Goal: Information Seeking & Learning: Learn about a topic

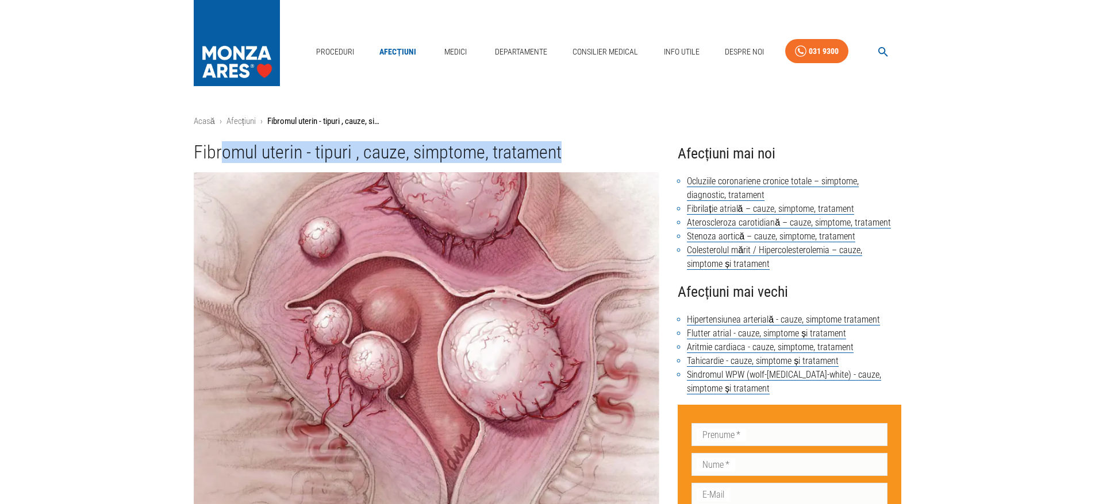
drag, startPoint x: 223, startPoint y: 158, endPoint x: 574, endPoint y: 127, distance: 352.4
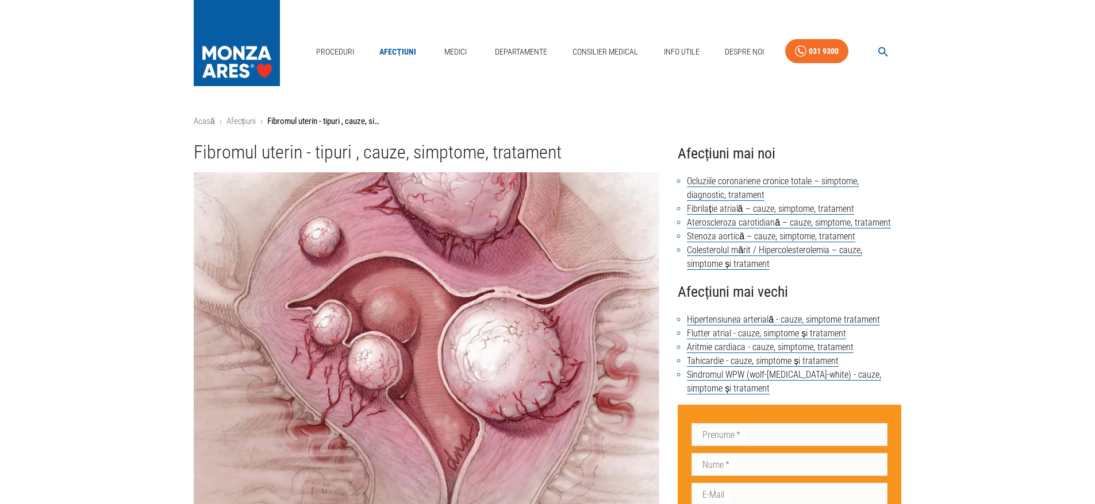
click at [195, 160] on h1 "Fibromul uterin - tipuri , cauze, simptome, tratament" at bounding box center [427, 152] width 466 height 21
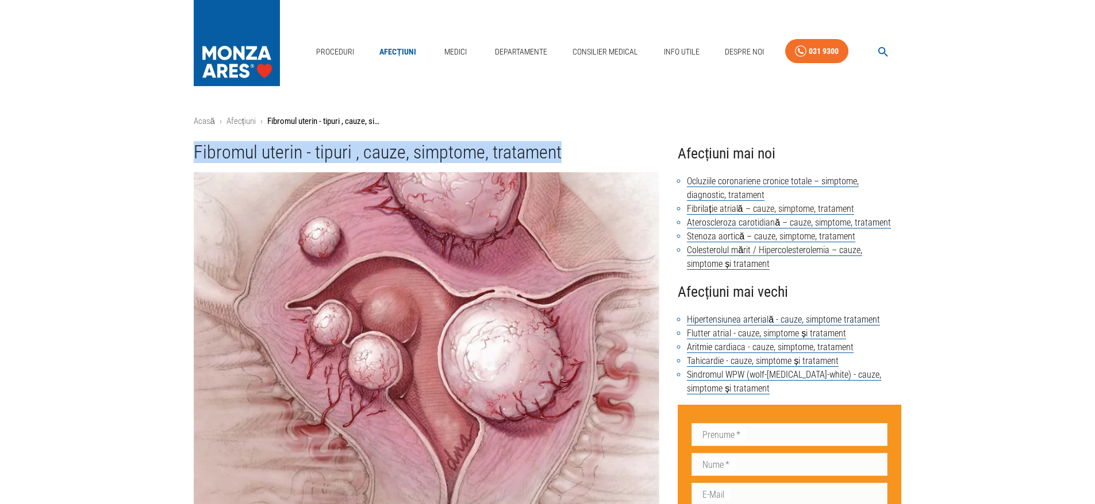
drag, startPoint x: 195, startPoint y: 157, endPoint x: 565, endPoint y: 131, distance: 370.9
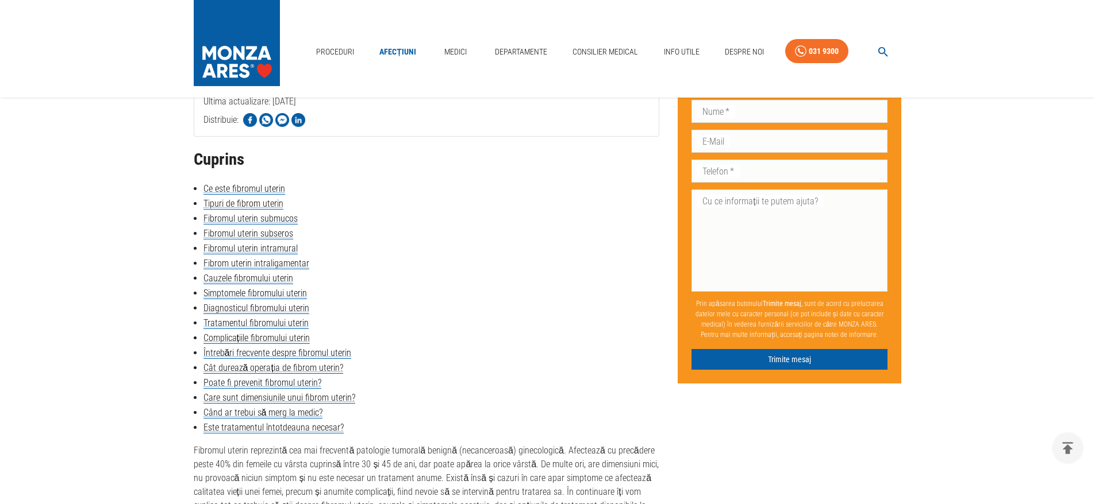
scroll to position [862, 0]
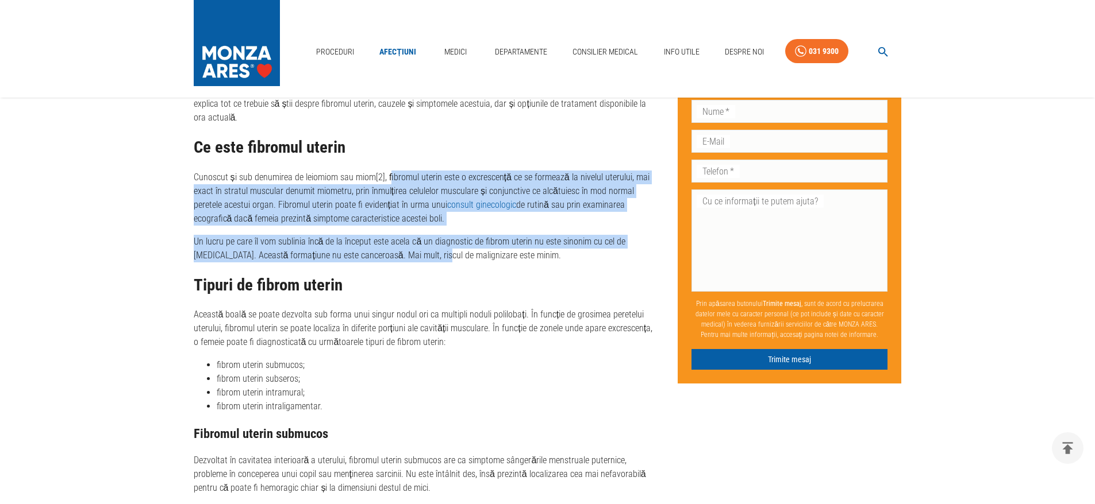
drag, startPoint x: 387, startPoint y: 172, endPoint x: 413, endPoint y: 251, distance: 83.4
click at [413, 251] on div "Fibromul uterin reprezintă cea mai frecventă patologie tumorală benignă (necanc…" at bounding box center [427, 152] width 466 height 220
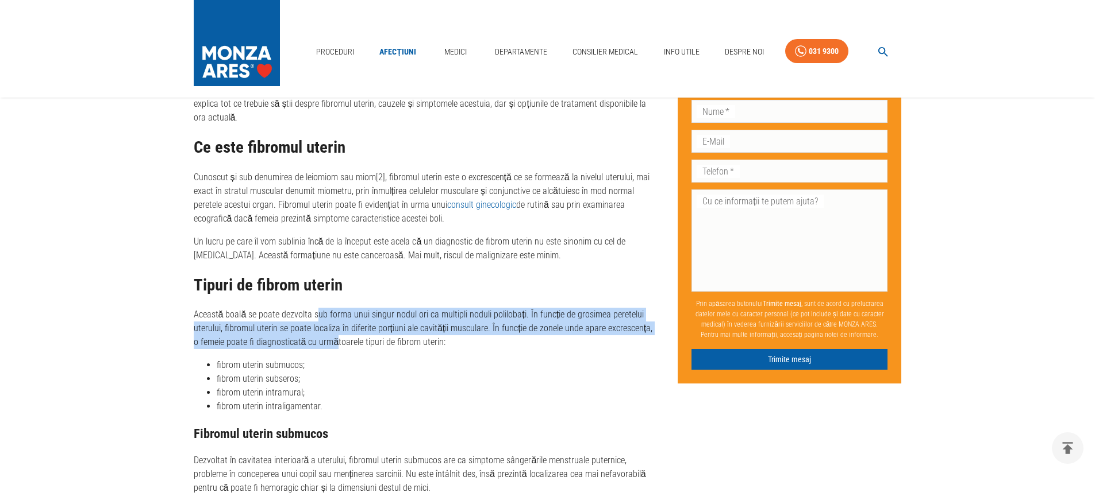
drag, startPoint x: 315, startPoint y: 317, endPoint x: 326, endPoint y: 338, distance: 23.6
click at [326, 338] on p "Această boală se poate dezvolta sub forma unui singur nodul ori ca multipli nod…" at bounding box center [427, 328] width 466 height 41
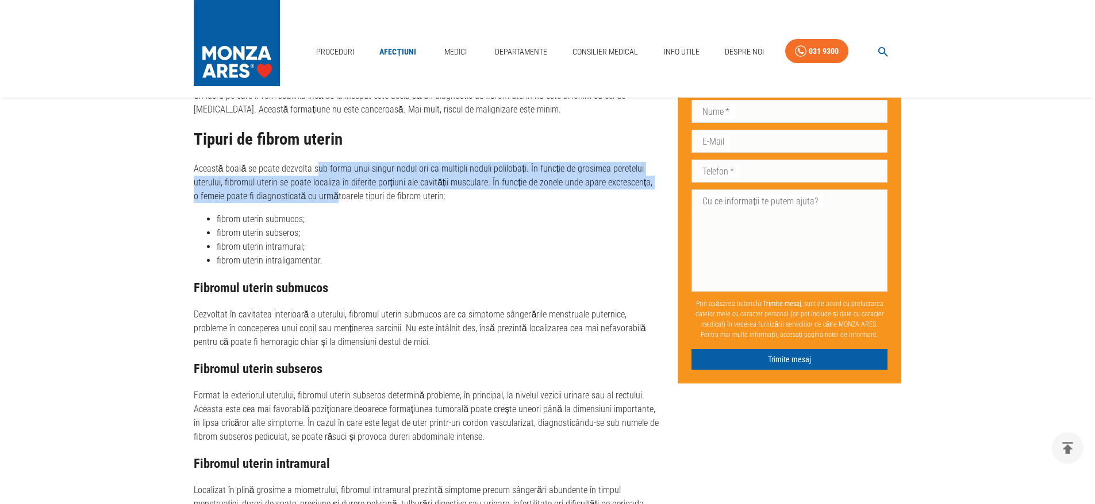
scroll to position [1034, 0]
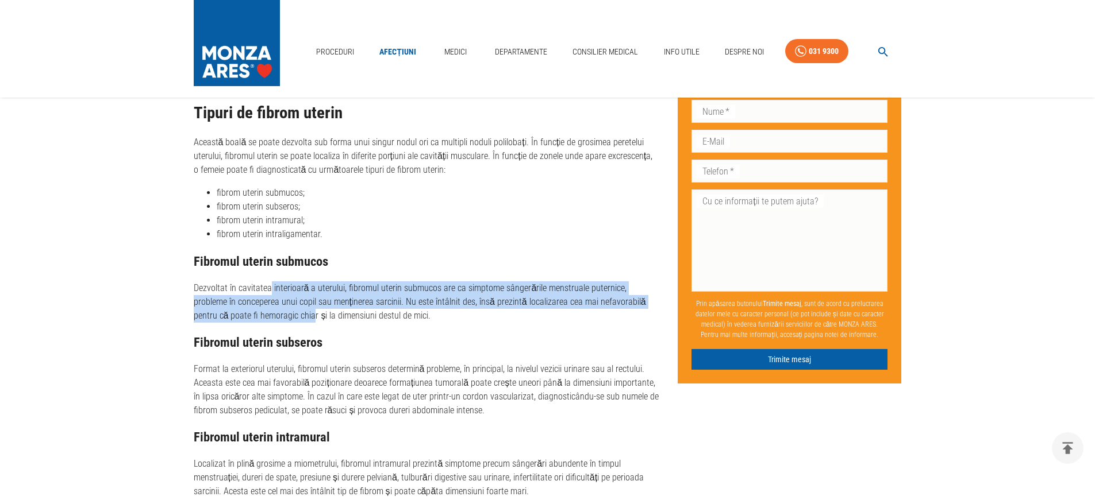
drag, startPoint x: 269, startPoint y: 290, endPoint x: 277, endPoint y: 315, distance: 27.1
click at [277, 315] on p "Dezvoltat în cavitatea interioară a uterului, fibromul uterin submucos are ca s…" at bounding box center [427, 302] width 466 height 41
click at [306, 308] on p "Dezvoltat în cavitatea interioară a uterului, fibromul uterin submucos are ca s…" at bounding box center [427, 302] width 466 height 41
drag, startPoint x: 257, startPoint y: 288, endPoint x: 273, endPoint y: 309, distance: 26.2
click at [273, 309] on p "Dezvoltat în cavitatea interioară a uterului, fibromul uterin submucos are ca s…" at bounding box center [427, 302] width 466 height 41
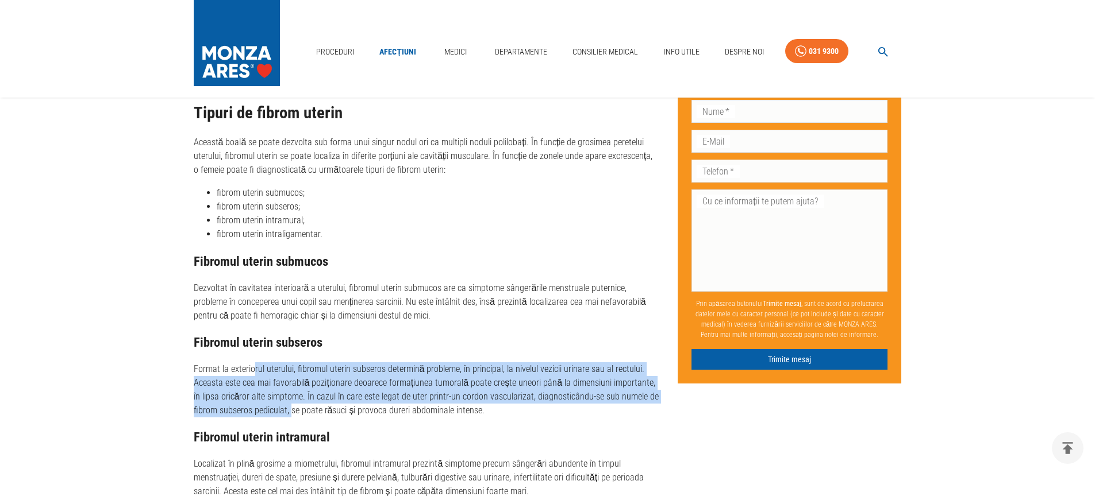
drag, startPoint x: 254, startPoint y: 367, endPoint x: 289, endPoint y: 404, distance: 51.2
click at [289, 404] on p "Format la exteriorul uterului, fibromul uterin subseros determină probleme, în …" at bounding box center [427, 390] width 466 height 55
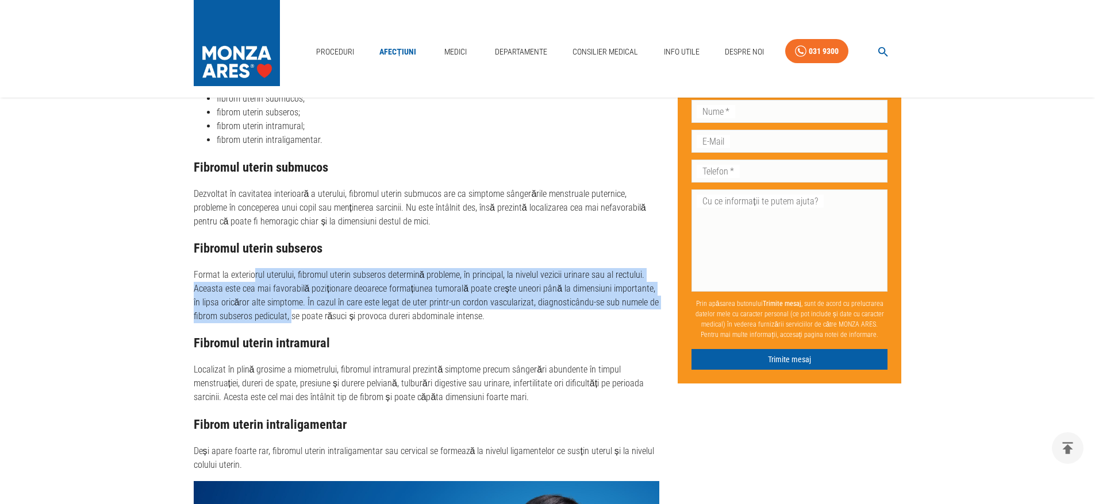
scroll to position [1149, 0]
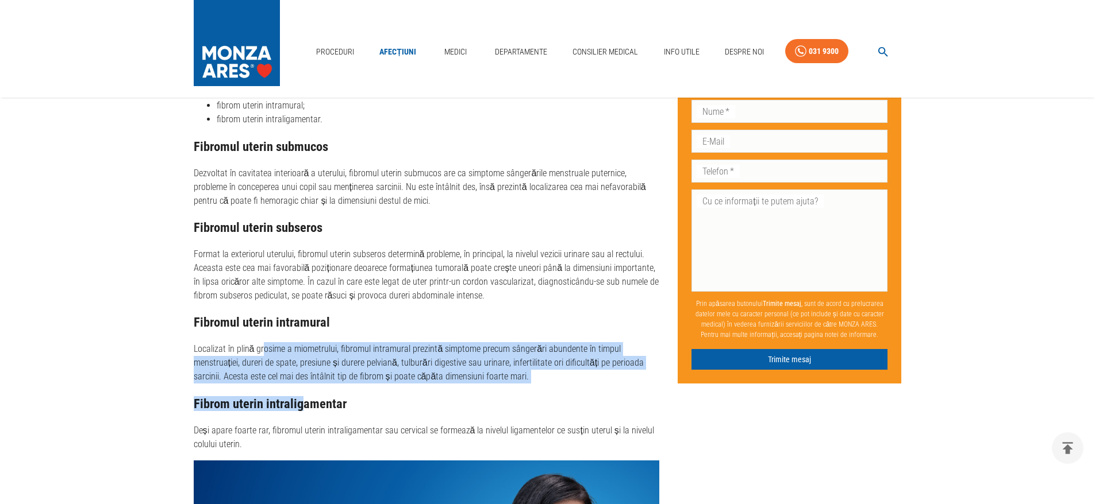
drag, startPoint x: 263, startPoint y: 350, endPoint x: 303, endPoint y: 390, distance: 56.5
click at [303, 390] on div "Tipuri de fibrom uterin Această boală se poate dezvolta sub forma unui singur n…" at bounding box center [427, 220] width 466 height 463
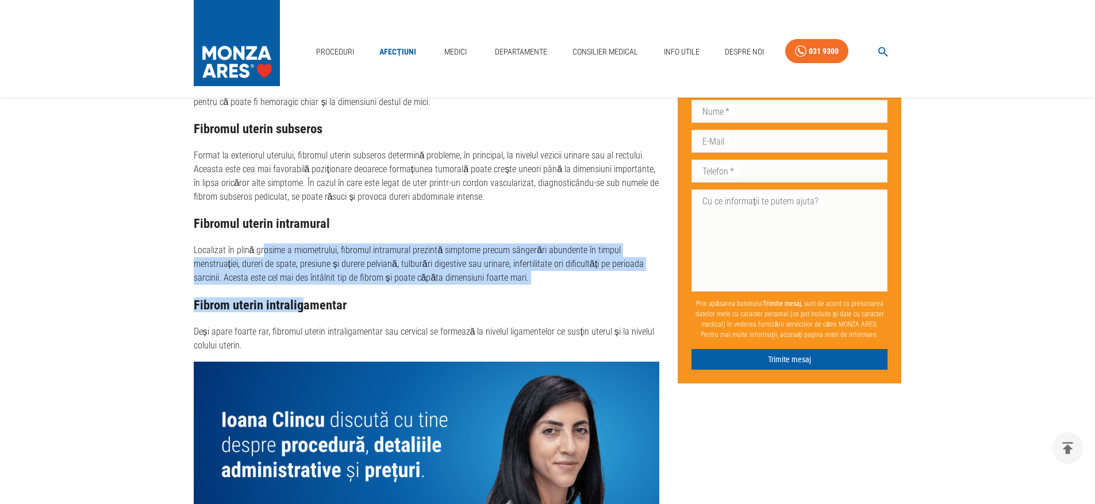
scroll to position [1264, 0]
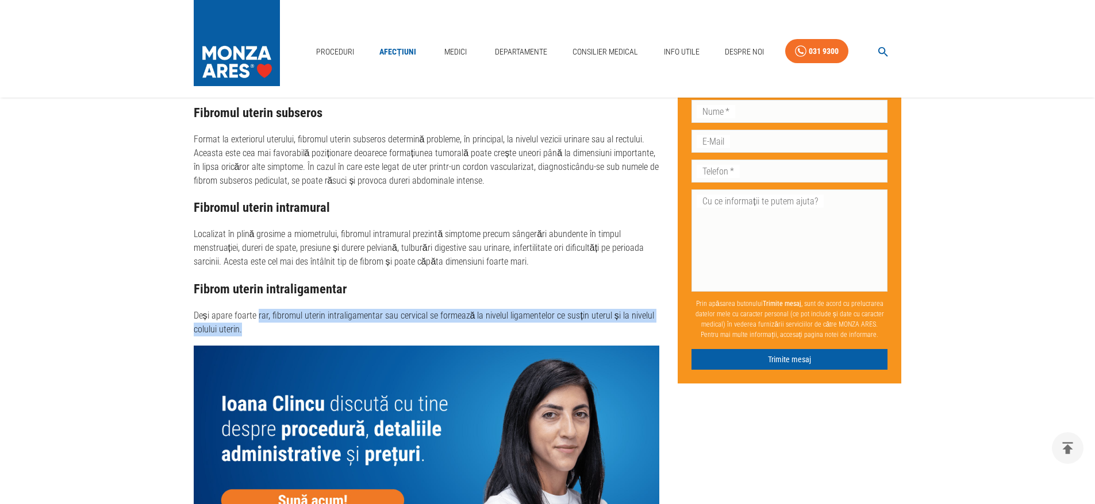
drag, startPoint x: 256, startPoint y: 310, endPoint x: 266, endPoint y: 325, distance: 18.2
click at [266, 325] on p "Deși apare foarte rar, fibromul uterin intraligamentar sau cervical se formează…" at bounding box center [427, 323] width 466 height 28
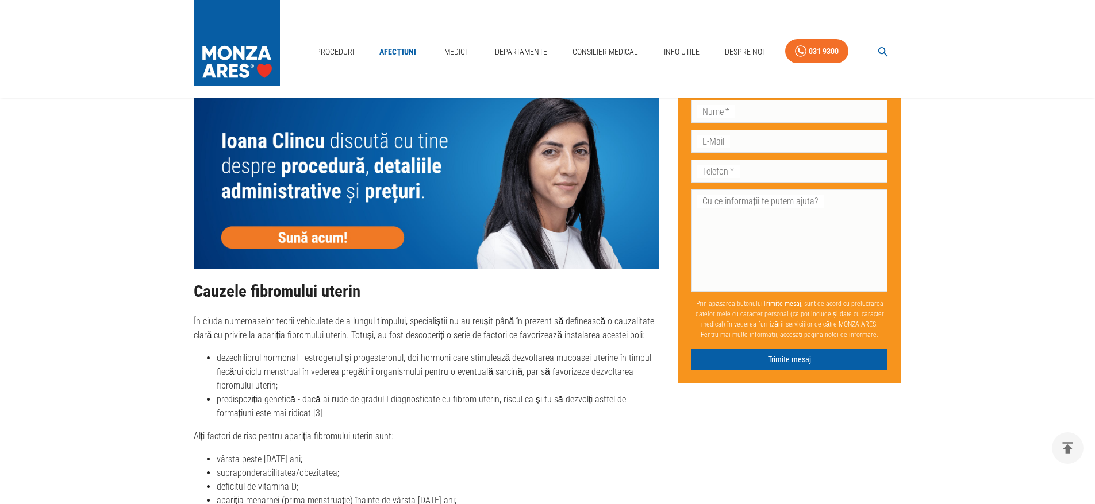
scroll to position [1551, 0]
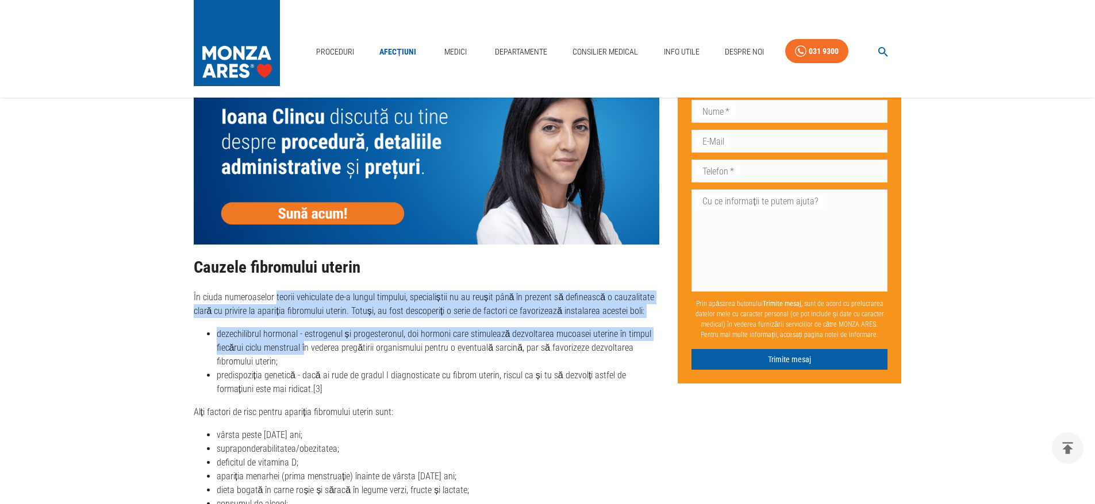
drag, startPoint x: 276, startPoint y: 292, endPoint x: 304, endPoint y: 343, distance: 57.9
click at [304, 343] on div "Cauzele fibromului uterin În ciuda numeroaselor teorii vehiculate de-a lungul t…" at bounding box center [427, 449] width 466 height 381
click at [344, 338] on li "dezechilibrul hormonal - estrogenul și progesteronul, doi hormoni care stimulea…" at bounding box center [438, 347] width 443 height 41
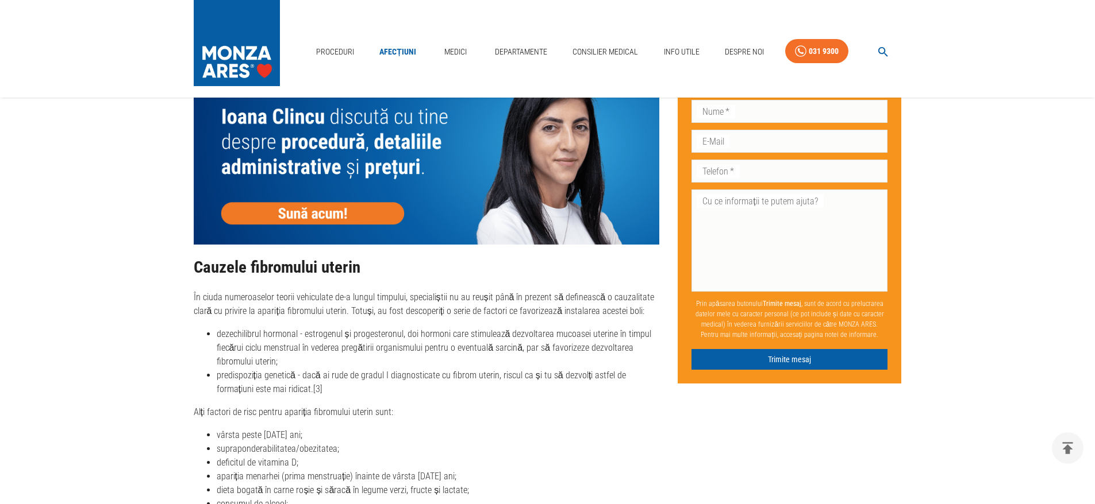
drag, startPoint x: 277, startPoint y: 332, endPoint x: 372, endPoint y: 357, distance: 98.0
click at [372, 357] on li "dezechilibrul hormonal - estrogenul și progesteronul, doi hormoni care stimulea…" at bounding box center [438, 347] width 443 height 41
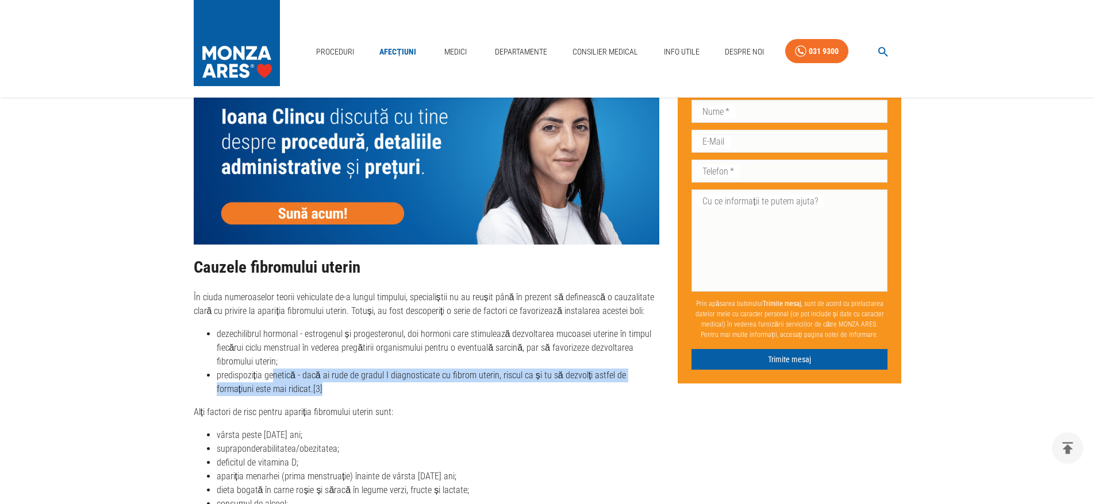
drag, startPoint x: 271, startPoint y: 373, endPoint x: 282, endPoint y: 386, distance: 16.7
click at [282, 386] on li "predispoziția genetică - dacă ai rude de gradul I diagnosticate cu fibrom uteri…" at bounding box center [438, 383] width 443 height 28
click at [298, 390] on li "predispoziția genetică - dacă ai rude de gradul I diagnosticate cu fibrom uteri…" at bounding box center [438, 383] width 443 height 28
drag, startPoint x: 272, startPoint y: 376, endPoint x: 282, endPoint y: 390, distance: 17.4
click at [282, 390] on li "predispoziția genetică - dacă ai rude de gradul I diagnosticate cu fibrom uteri…" at bounding box center [438, 383] width 443 height 28
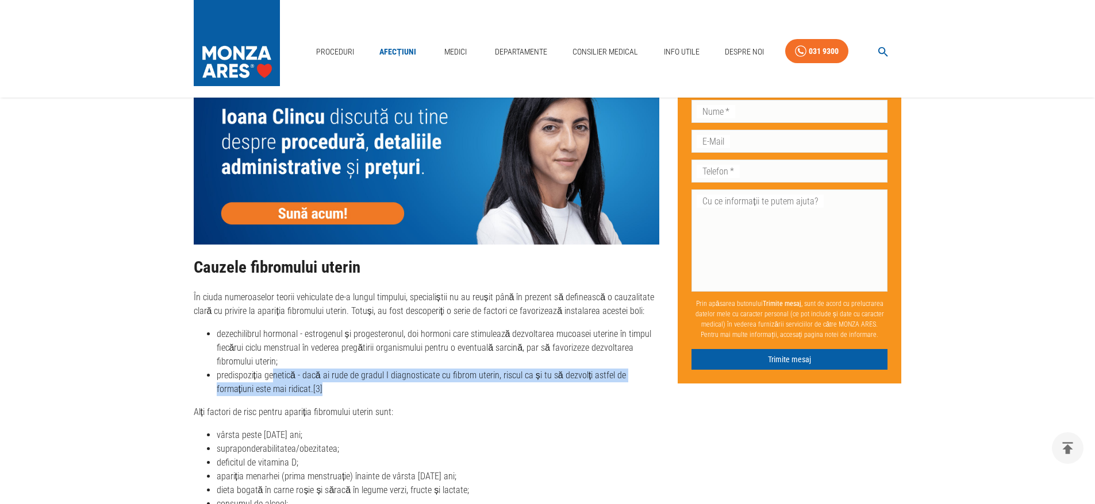
click at [282, 390] on li "predispoziția genetică - dacă ai rude de gradul I diagnosticate cu fibrom uteri…" at bounding box center [438, 383] width 443 height 28
drag, startPoint x: 266, startPoint y: 379, endPoint x: 273, endPoint y: 386, distance: 9.8
click at [273, 386] on li "predispoziția genetică - dacă ai rude de gradul I diagnosticate cu fibrom uteri…" at bounding box center [438, 383] width 443 height 28
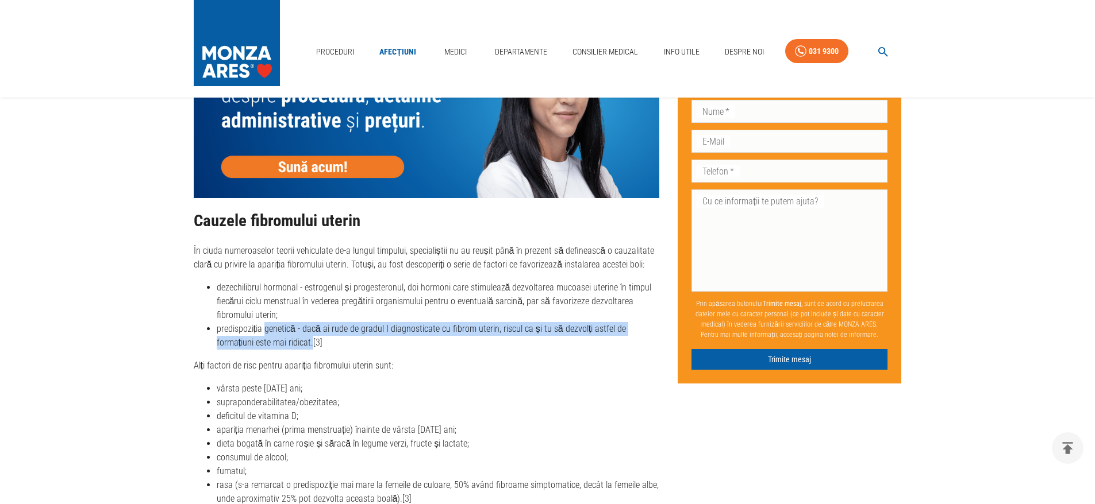
scroll to position [1666, 0]
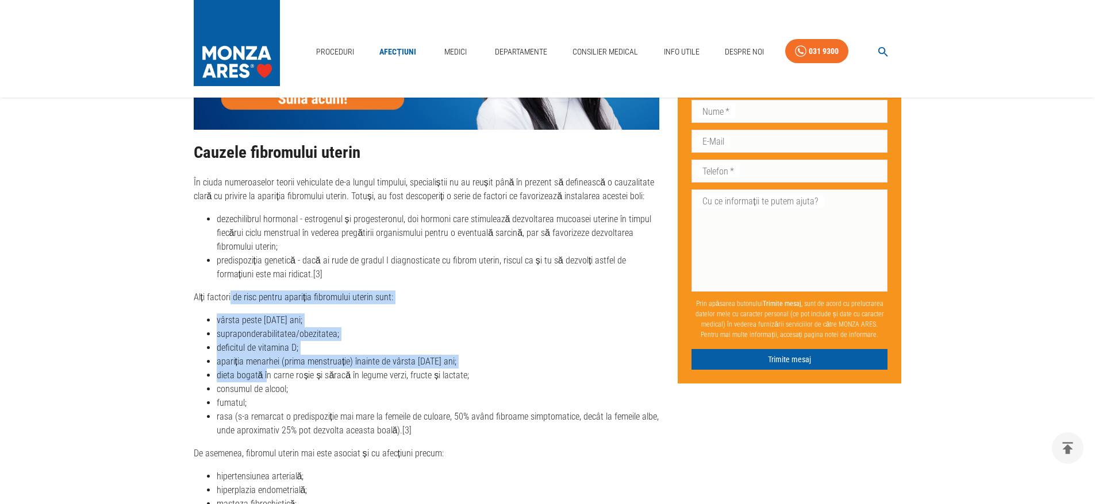
drag, startPoint x: 230, startPoint y: 299, endPoint x: 266, endPoint y: 371, distance: 80.2
click at [266, 371] on div "Cauzele fibromului uterin În ciuda numeroaselor teorii vehiculate de-a lungul t…" at bounding box center [427, 334] width 466 height 381
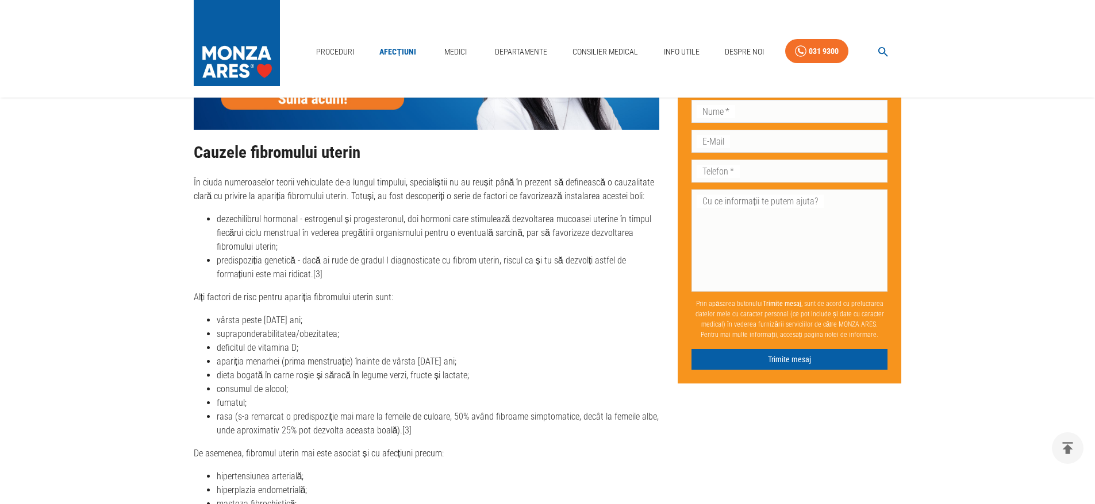
click at [273, 387] on li "consumul de alcool;" at bounding box center [438, 390] width 443 height 14
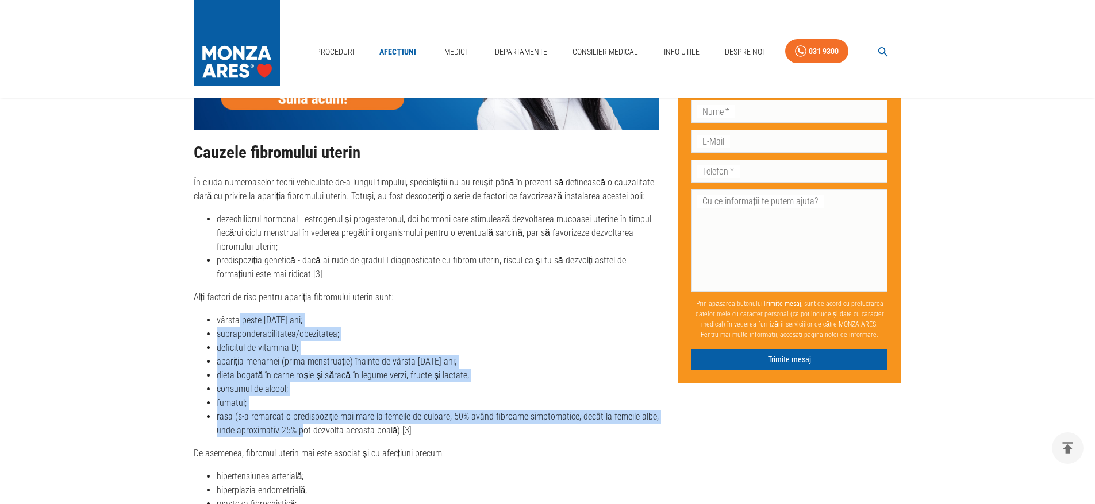
drag, startPoint x: 237, startPoint y: 315, endPoint x: 299, endPoint y: 429, distance: 129.6
click at [299, 429] on ul "vârsta peste [DATE] ani; supraponderabilitatea/obezitatea; deficitul de vitamin…" at bounding box center [427, 376] width 466 height 124
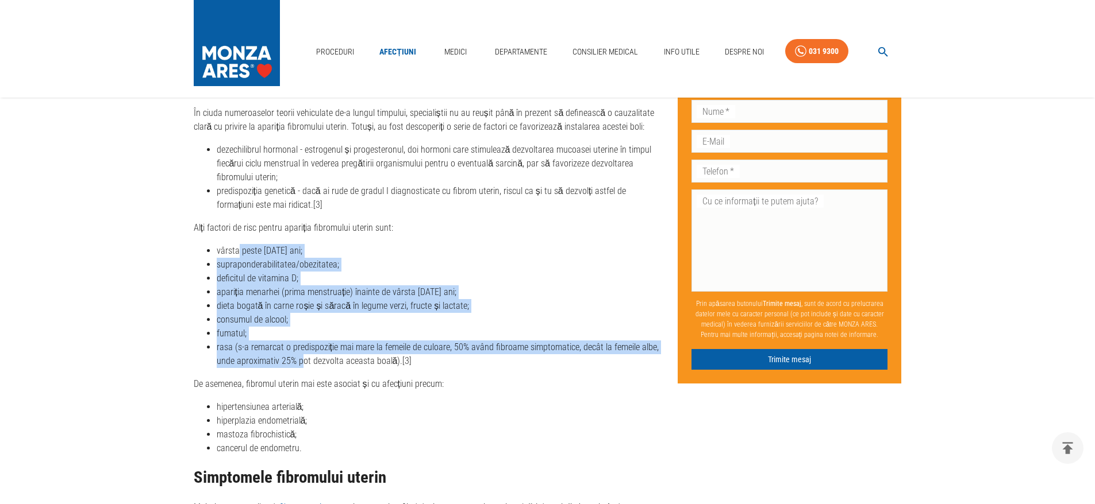
scroll to position [1781, 0]
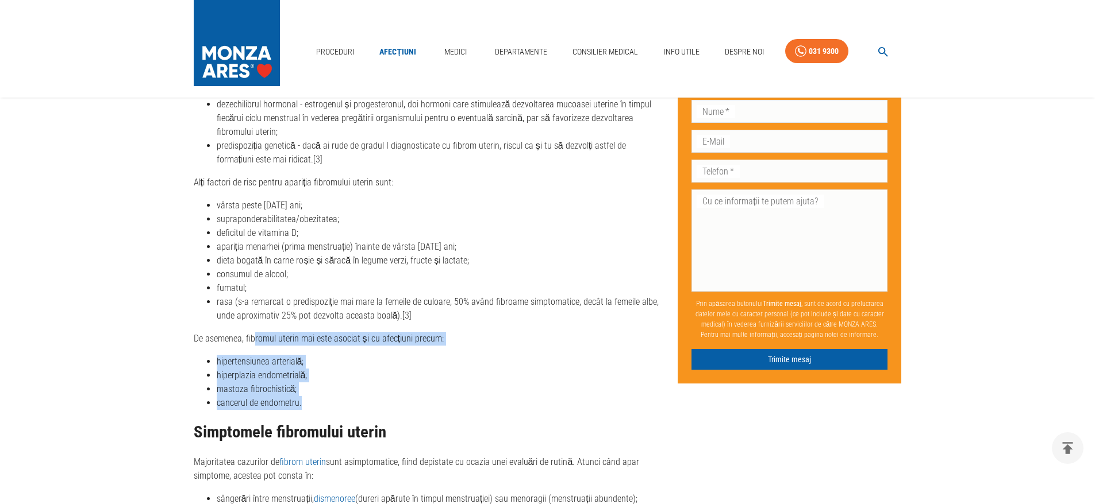
drag, startPoint x: 253, startPoint y: 338, endPoint x: 302, endPoint y: 402, distance: 80.4
click at [302, 402] on div "Cauzele fibromului uterin În ciuda numeroaselor teorii vehiculate de-a lungul t…" at bounding box center [427, 219] width 466 height 381
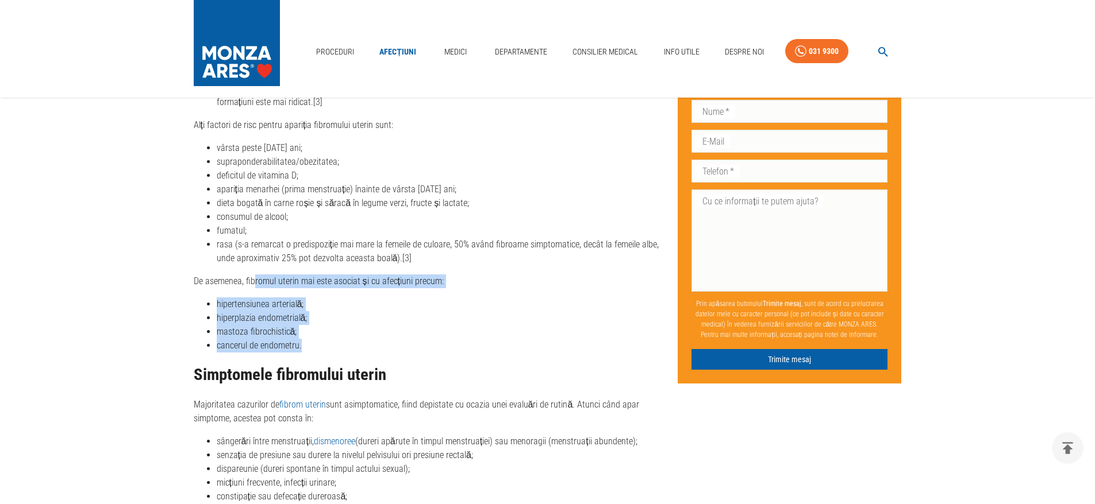
scroll to position [1896, 0]
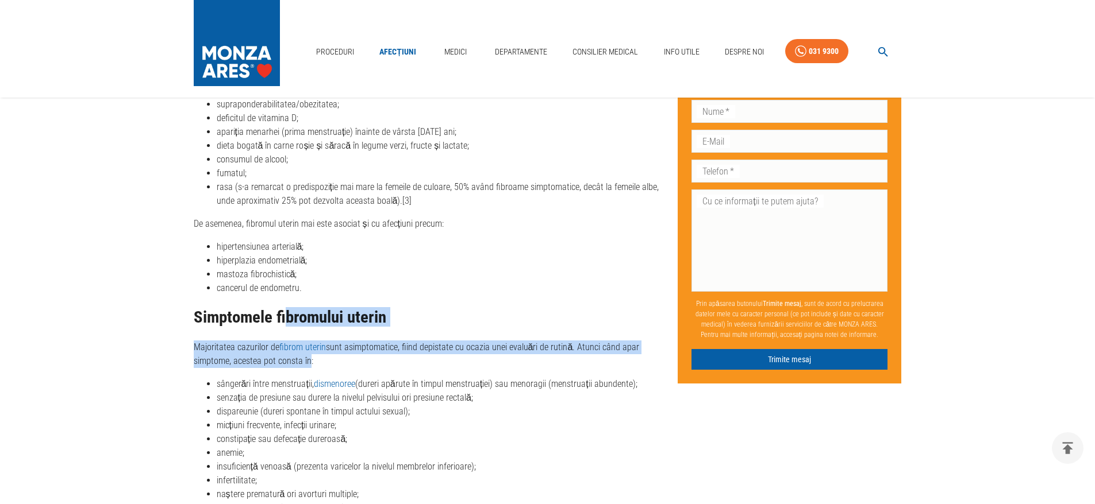
drag, startPoint x: 286, startPoint y: 325, endPoint x: 307, endPoint y: 357, distance: 38.6
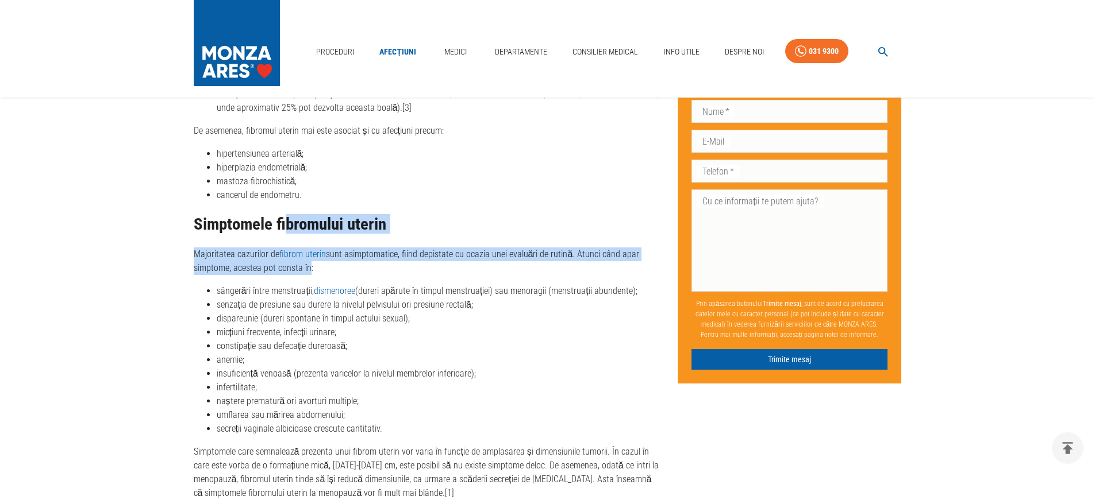
scroll to position [2011, 0]
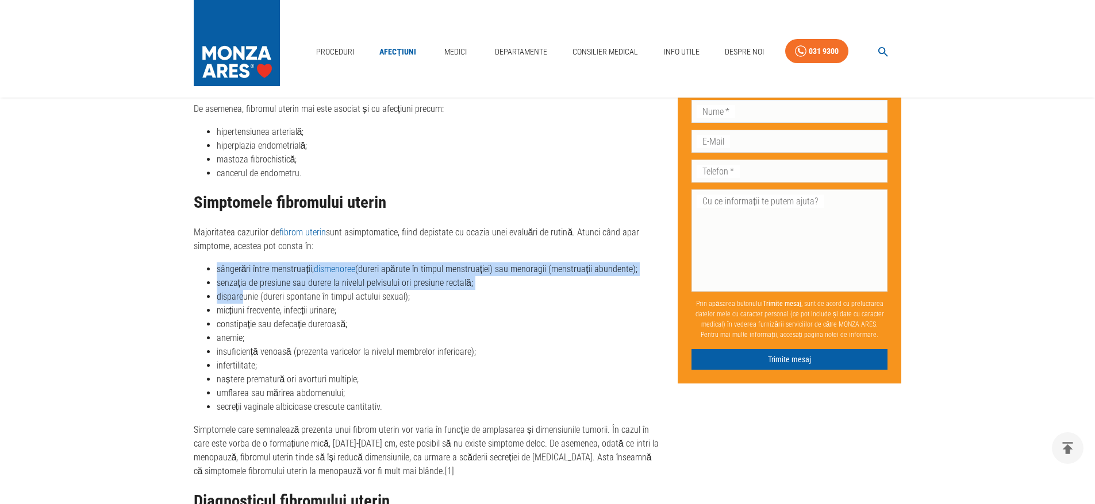
drag, startPoint x: 217, startPoint y: 270, endPoint x: 244, endPoint y: 293, distance: 35.9
click at [244, 293] on ul "sângerări între menstruații, dismenoree (dureri apărute în timpul menstruației)…" at bounding box center [427, 339] width 466 height 152
click at [244, 293] on li "dispareunie (dureri spontane în timpul actului sexual);" at bounding box center [438, 297] width 443 height 14
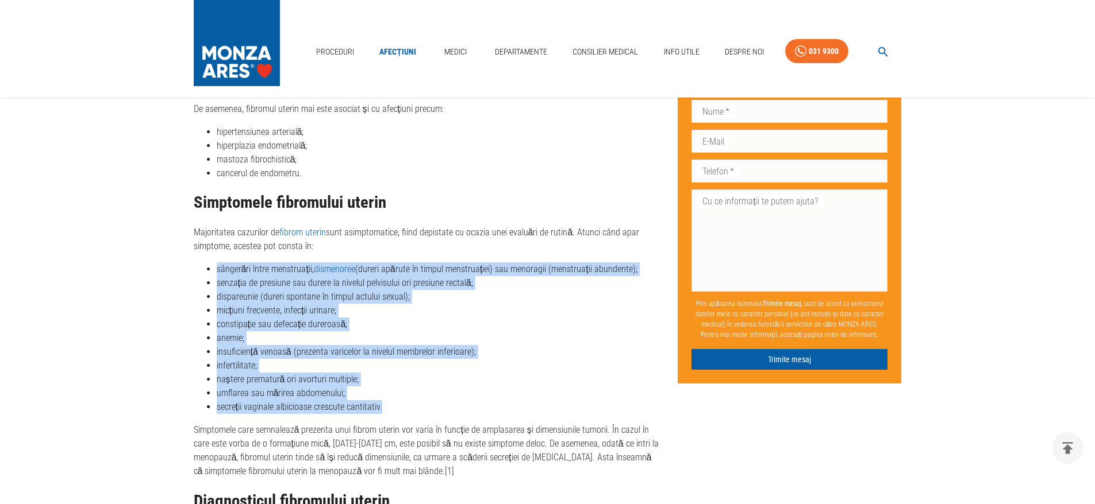
drag, startPoint x: 215, startPoint y: 268, endPoint x: 391, endPoint y: 408, distance: 224.9
click at [391, 408] on ul "sângerări între menstruații, dismenoree (dureri apărute în timpul menstruației)…" at bounding box center [427, 339] width 466 height 152
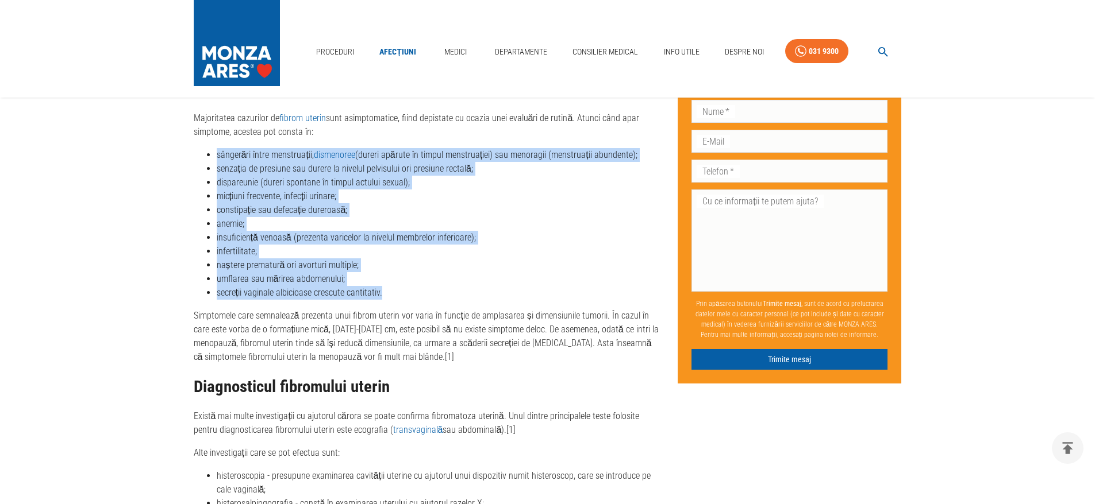
scroll to position [2126, 0]
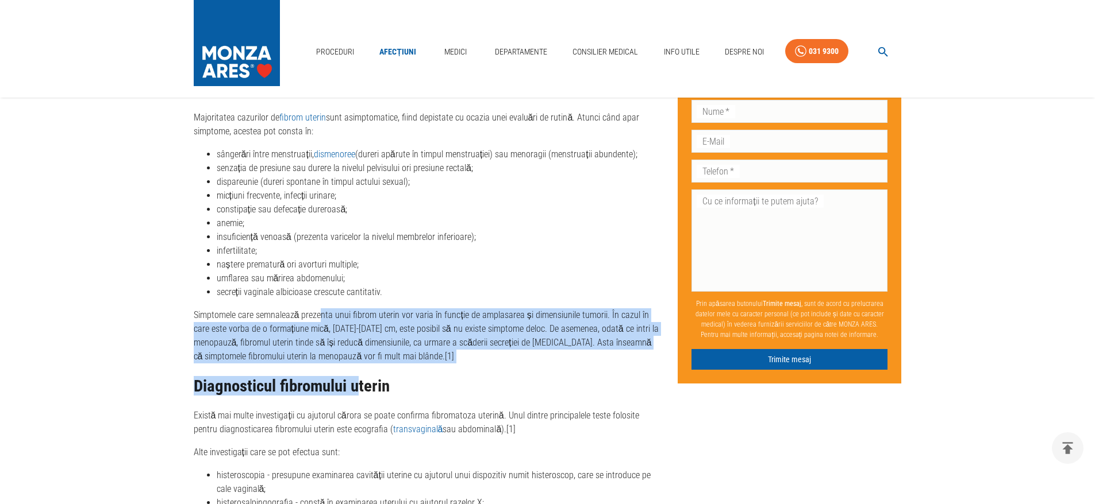
drag, startPoint x: 318, startPoint y: 307, endPoint x: 357, endPoint y: 364, distance: 69.5
click at [357, 364] on div "Simptomele fibromului uterin Majoritatea cazurilor de fibrom uterin sunt asimpt…" at bounding box center [427, 322] width 466 height 487
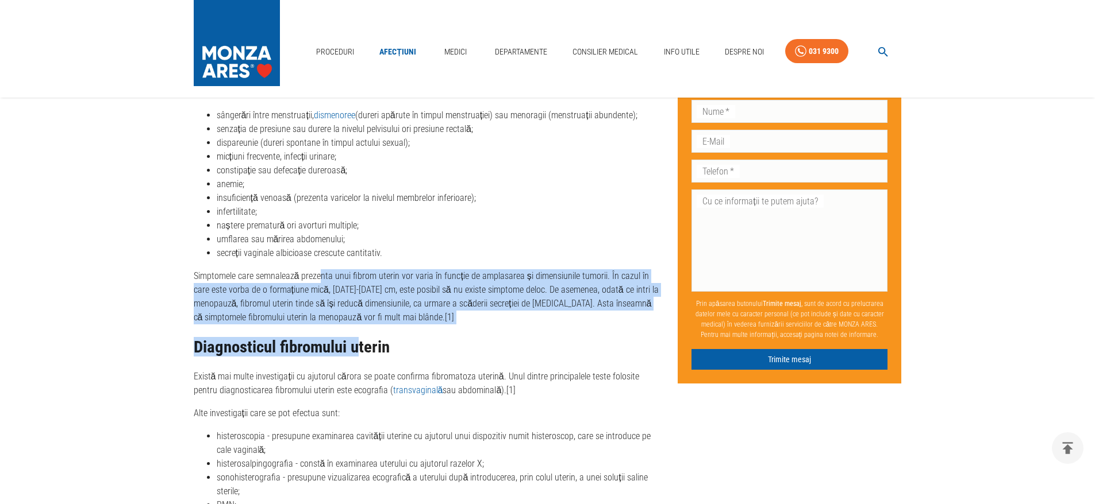
scroll to position [2183, 0]
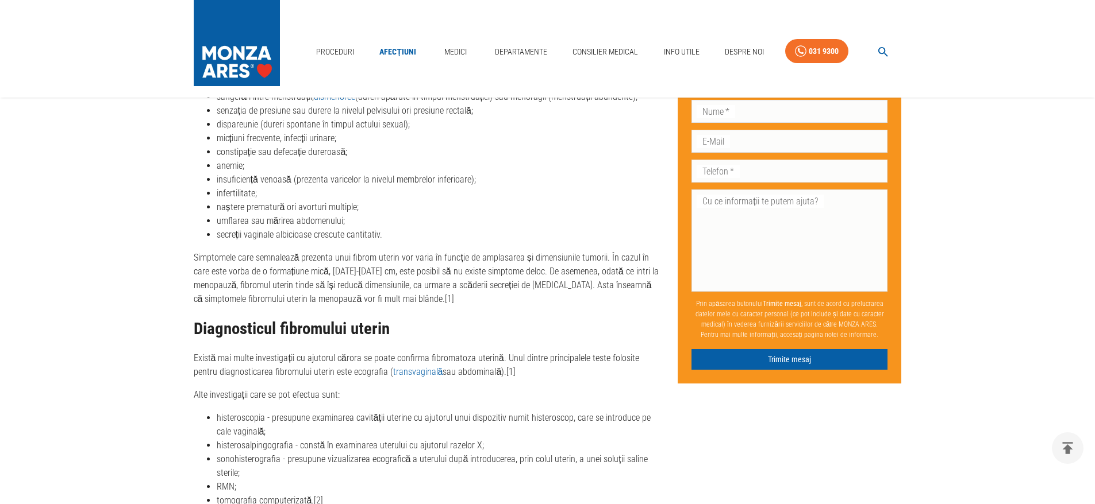
click at [346, 379] on p "Există mai multe investigații cu ajutorul cărora se poate confirma fibromatoza …" at bounding box center [427, 366] width 466 height 28
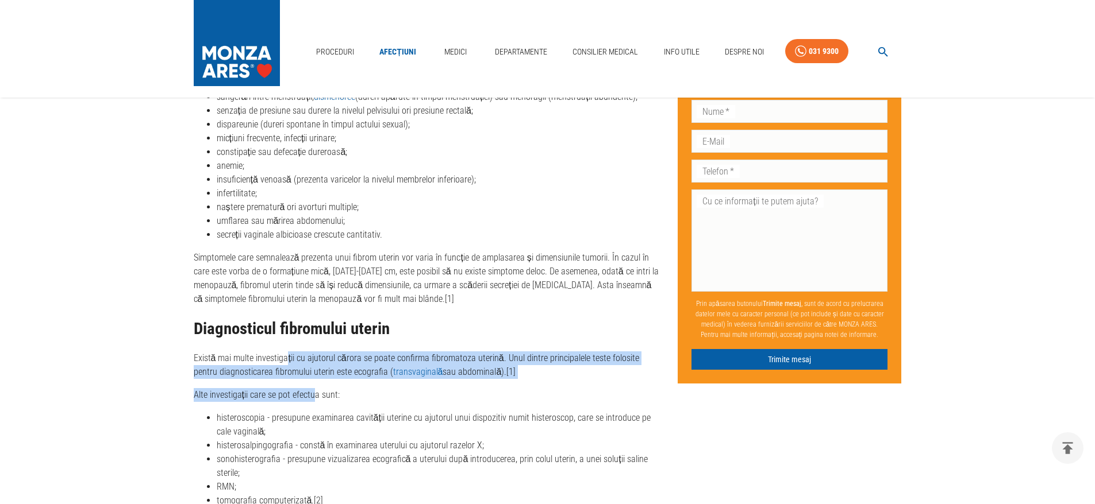
drag, startPoint x: 285, startPoint y: 351, endPoint x: 315, endPoint y: 383, distance: 43.5
click at [315, 383] on div "Simptomele fibromului uterin Majoritatea cazurilor de fibrom uterin sunt asimpt…" at bounding box center [427, 264] width 466 height 487
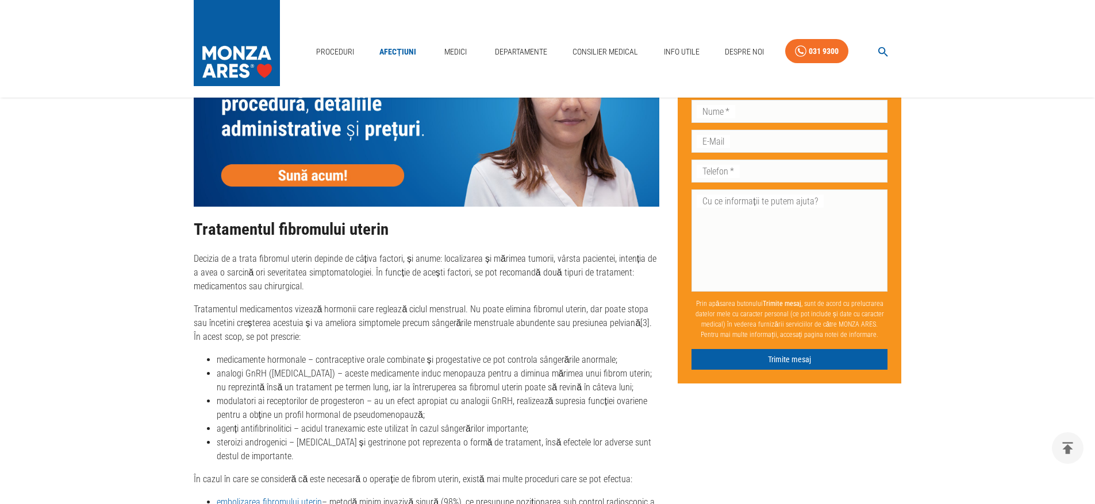
scroll to position [2700, 0]
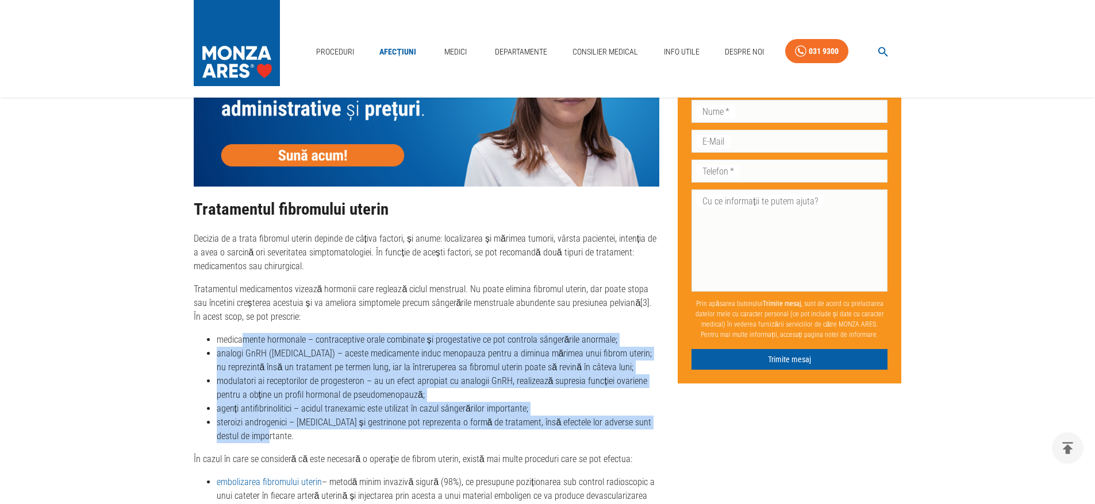
drag, startPoint x: 242, startPoint y: 333, endPoint x: 367, endPoint y: 396, distance: 140.0
click at [305, 443] on div "Tratamentul fibromului uterin Decizia de a trata fibromul uterin depinde de câț…" at bounding box center [427, 408] width 466 height 414
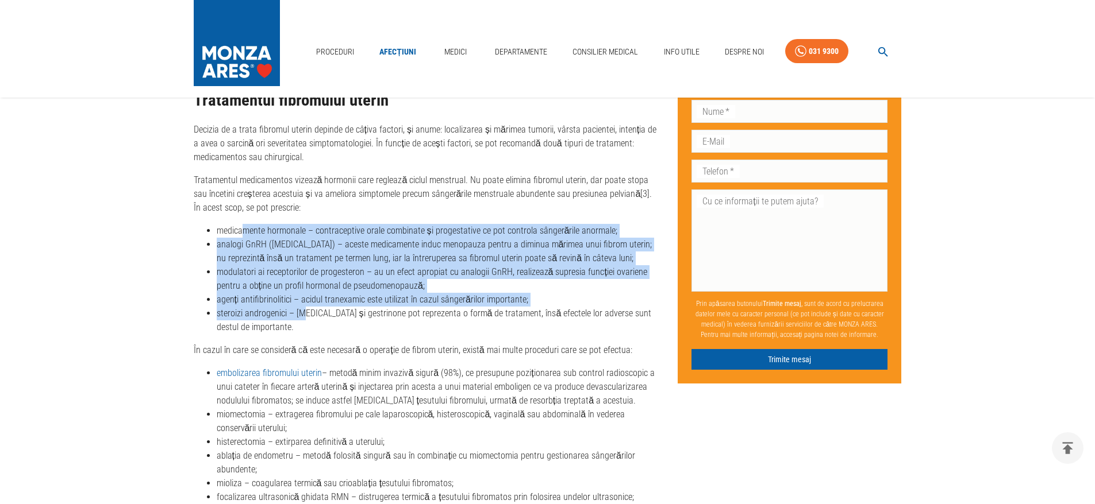
scroll to position [2815, 0]
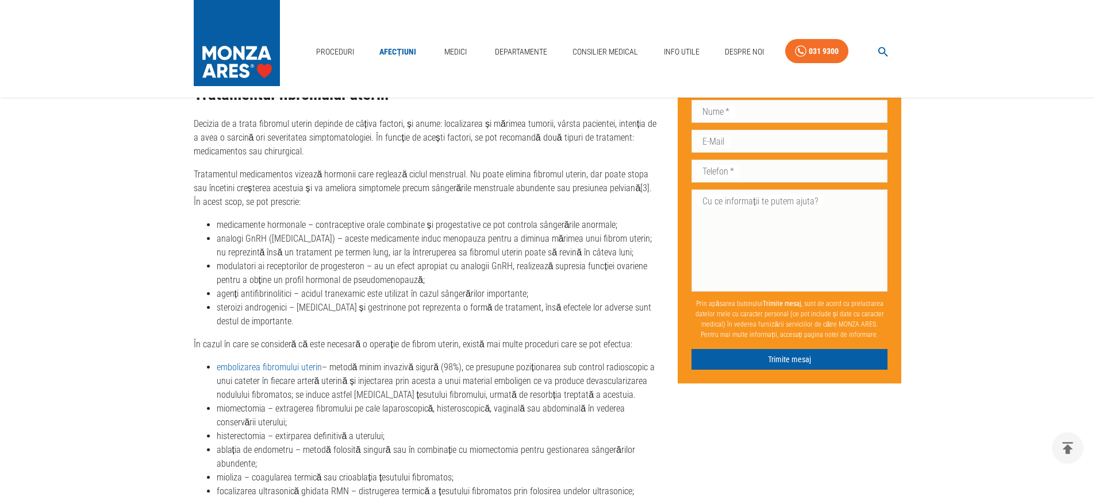
click at [357, 376] on li "embolizarea fibromului uterin – metodă minim invazivă sigură (98%), ce presupun…" at bounding box center [438, 381] width 443 height 41
drag, startPoint x: 241, startPoint y: 226, endPoint x: 253, endPoint y: 269, distance: 44.2
click at [253, 269] on ul "medicamente hormonale – contraceptive orale combinate și progestative ce pot co…" at bounding box center [427, 273] width 466 height 110
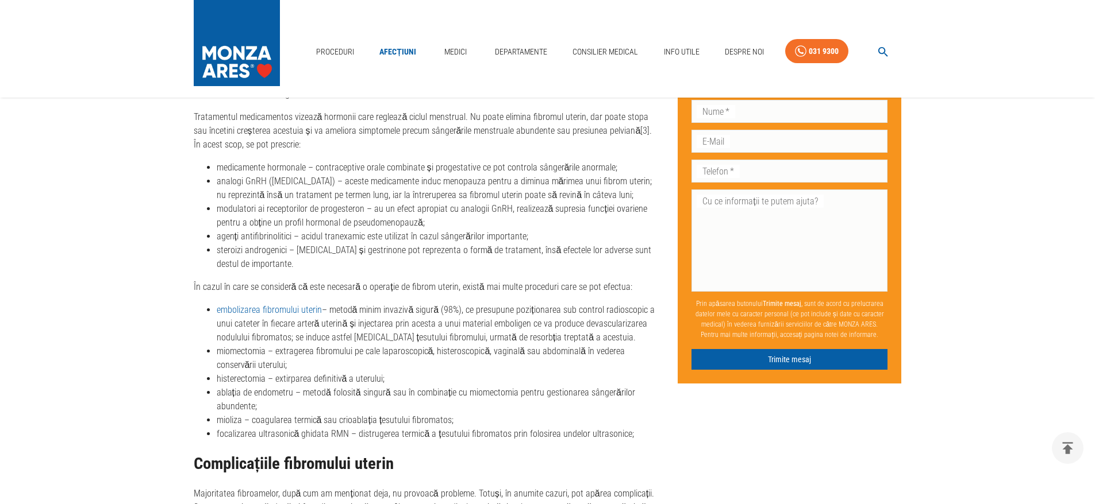
click at [313, 315] on link "embolizarea fibromului uterin" at bounding box center [269, 310] width 105 height 11
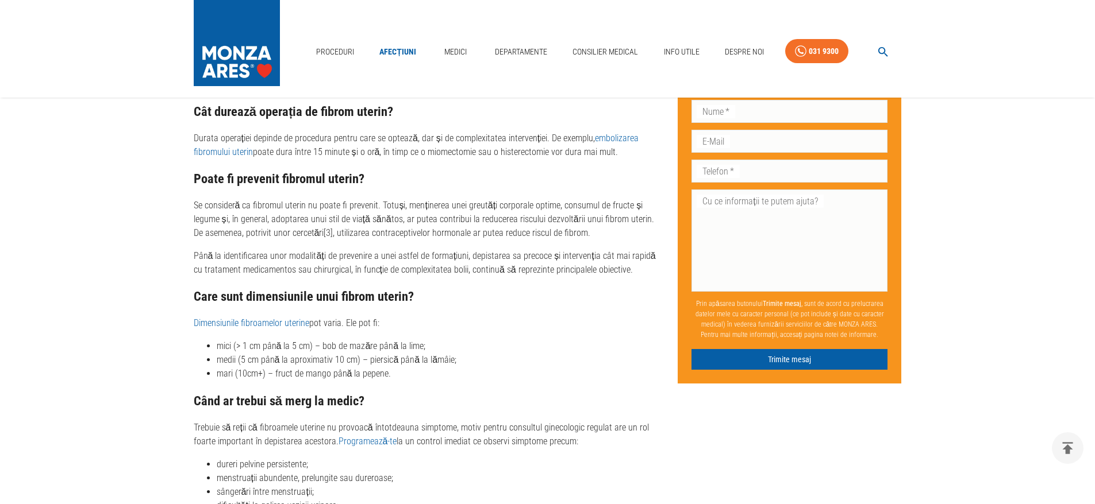
scroll to position [3103, 0]
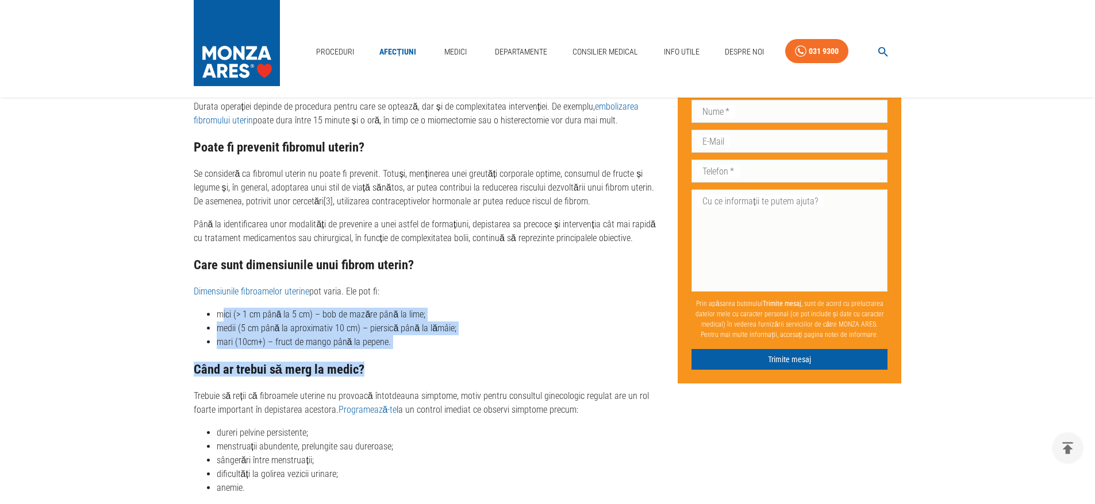
drag, startPoint x: 222, startPoint y: 356, endPoint x: 360, endPoint y: 397, distance: 144.0
click at [360, 397] on div "Întrebări frecvente despre fibromul uterin Cât durează operația de fibrom uteri…" at bounding box center [427, 352] width 466 height 623
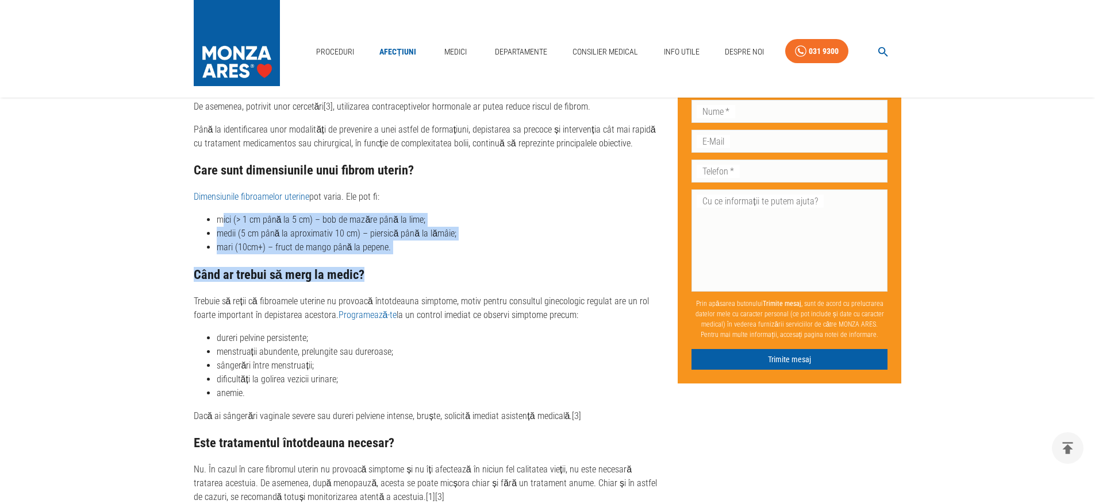
scroll to position [3217, 0]
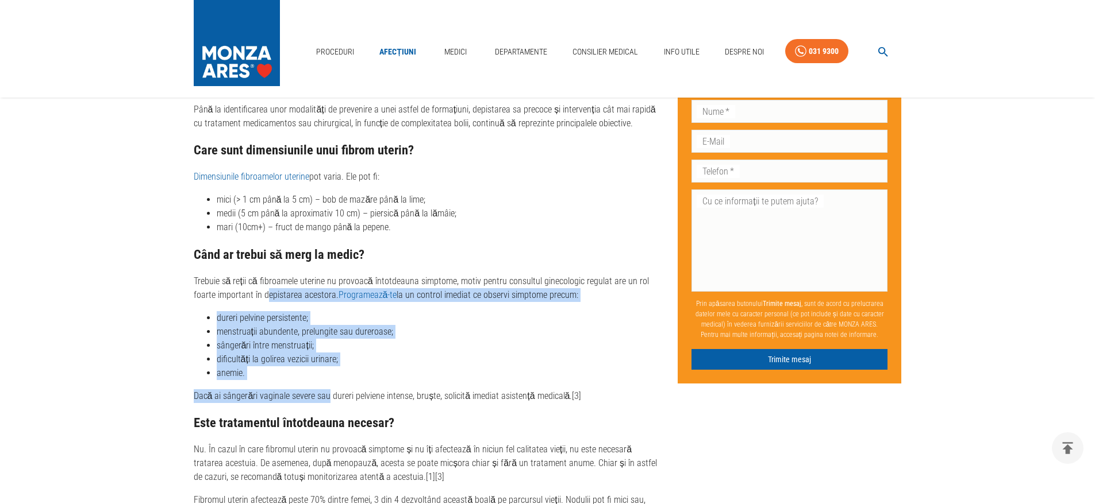
drag, startPoint x: 269, startPoint y: 335, endPoint x: 326, endPoint y: 436, distance: 115.8
click at [326, 436] on div "Întrebări frecvente despre fibromul uterin Cât durează operația de fibrom uteri…" at bounding box center [427, 237] width 466 height 623
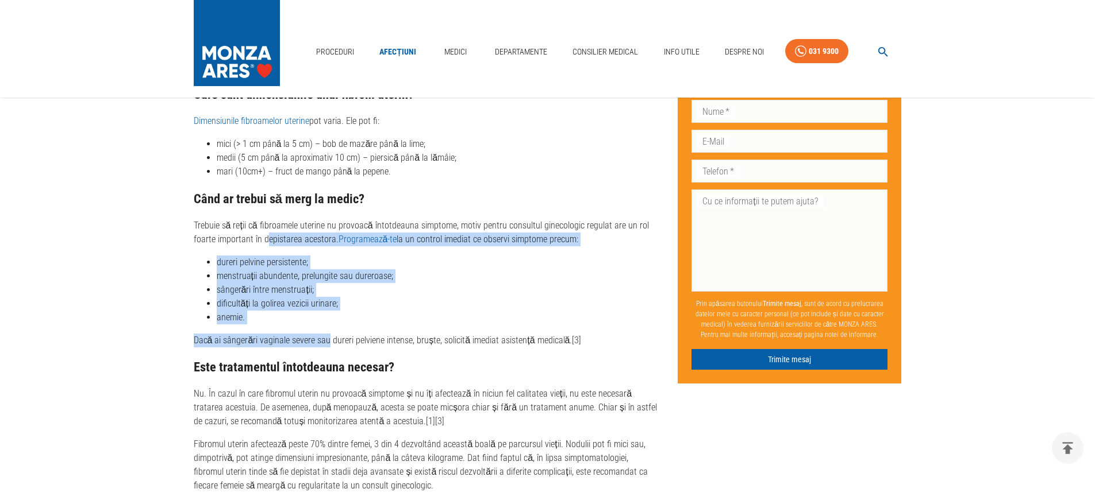
scroll to position [3332, 0]
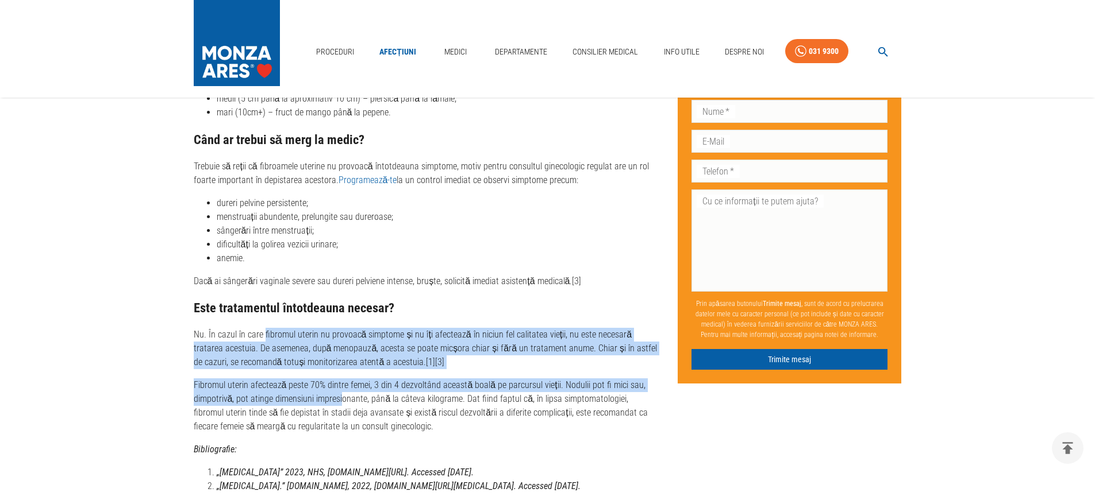
drag, startPoint x: 263, startPoint y: 367, endPoint x: 340, endPoint y: 443, distance: 108.5
click at [340, 434] on div "Întrebări frecvente despre fibromul uterin Cât durează operația de fibrom uteri…" at bounding box center [427, 122] width 466 height 623
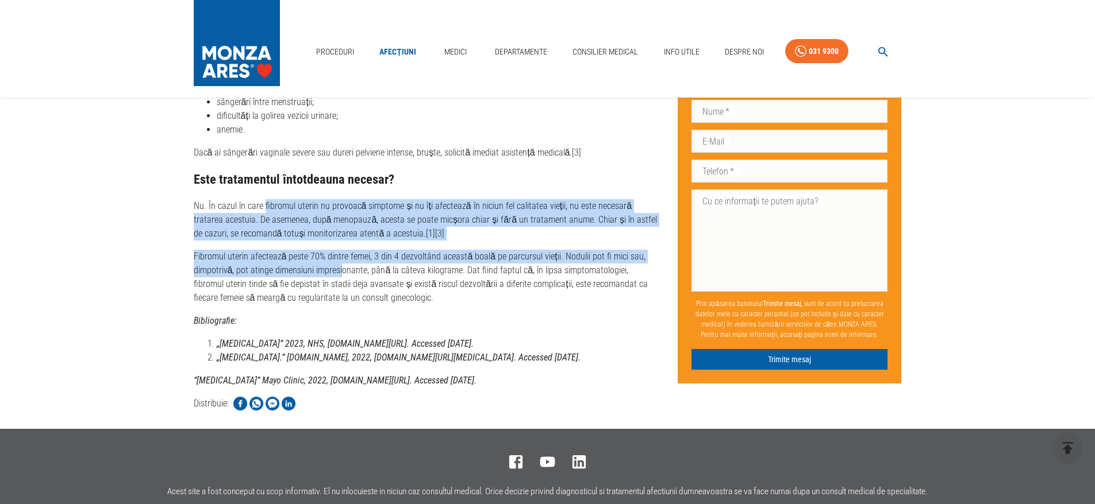
scroll to position [3505, 0]
